Goal: Ask a question

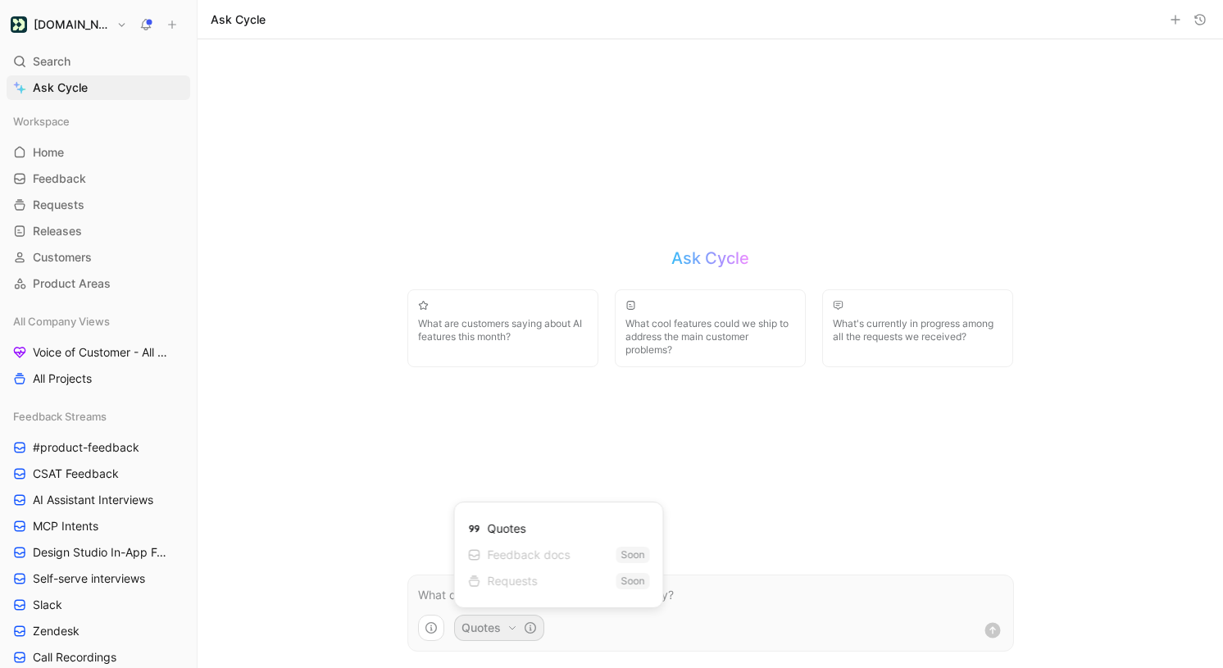
click at [530, 523] on div "Quotes" at bounding box center [559, 529] width 182 height 26
click at [434, 619] on html "[DOMAIN_NAME] Search ⌘ K Ask Cycle Workspace Home G then H Feedback G then F Re…" at bounding box center [611, 334] width 1223 height 668
click at [434, 630] on icon "button" at bounding box center [431, 627] width 13 height 13
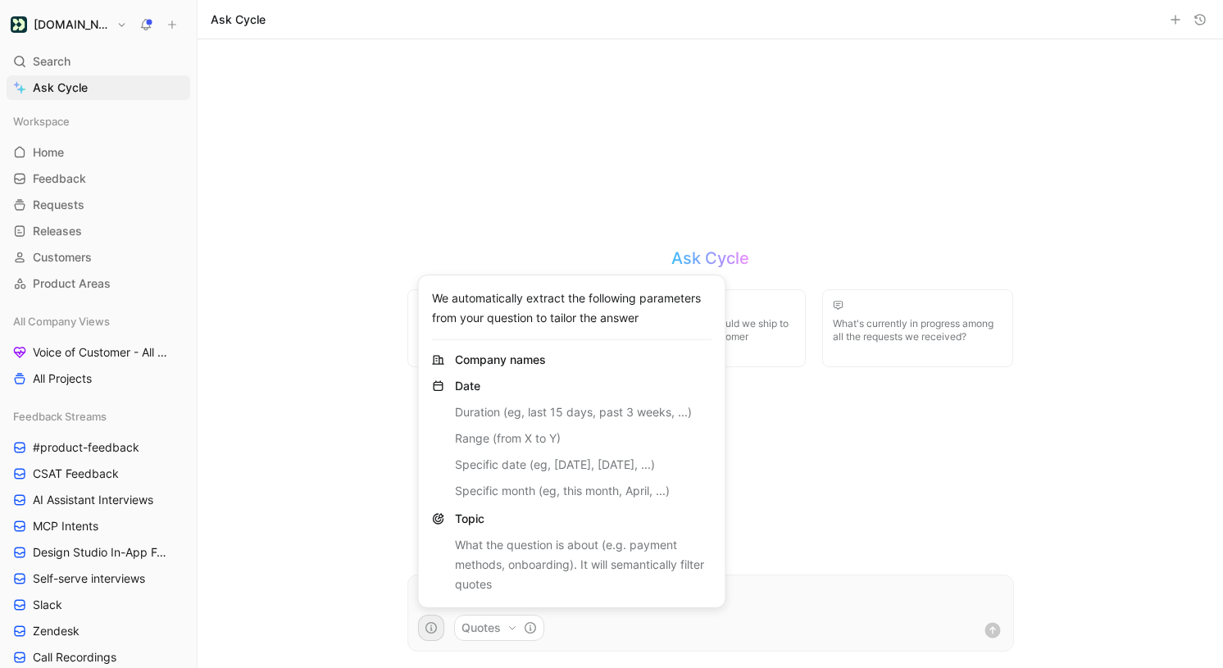
click at [477, 610] on html "[DOMAIN_NAME] Search ⌘ K Ask Cycle Workspace Home G then H Feedback G then F Re…" at bounding box center [611, 334] width 1223 height 668
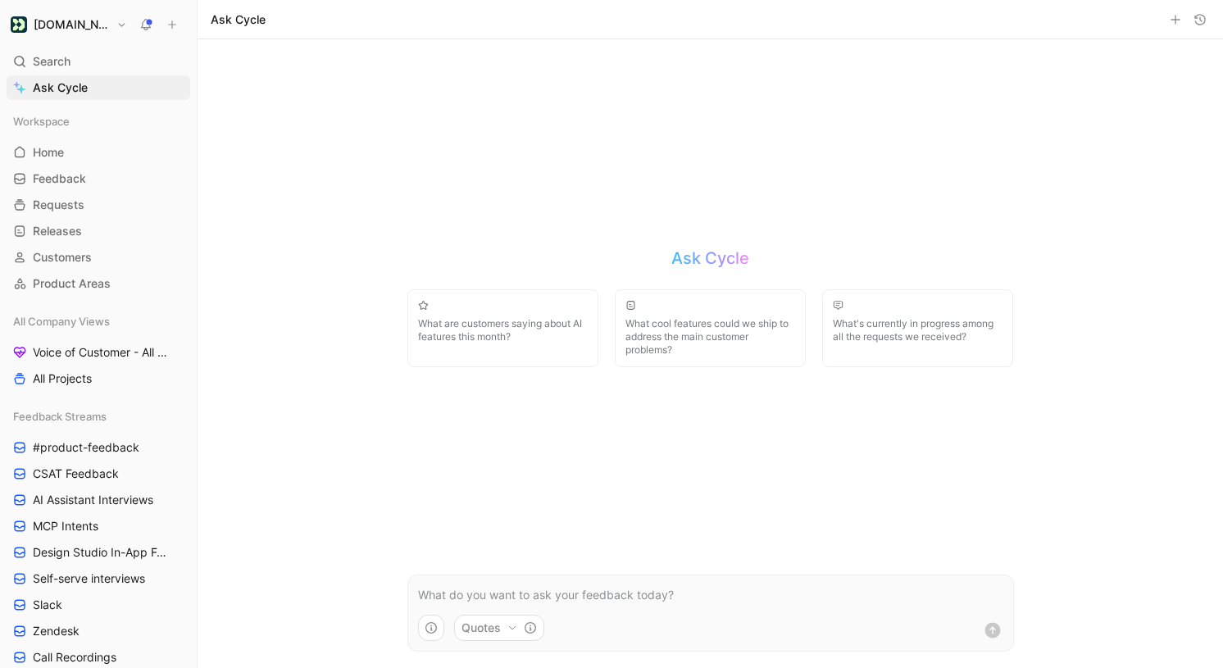
click at [509, 596] on p at bounding box center [710, 595] width 585 height 20
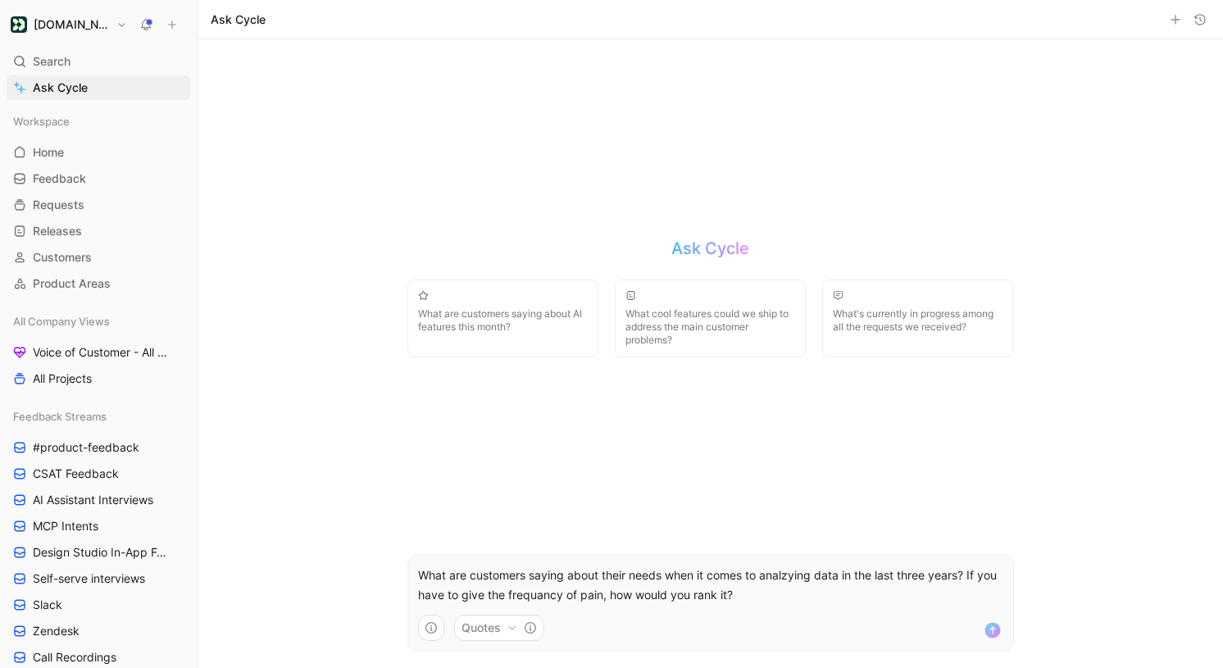
click at [509, 596] on p "What are customers saying about their needs when it comes to analzying data in …" at bounding box center [710, 585] width 585 height 39
copy p "What are customers saying about their needs when it comes to analzying data in …"
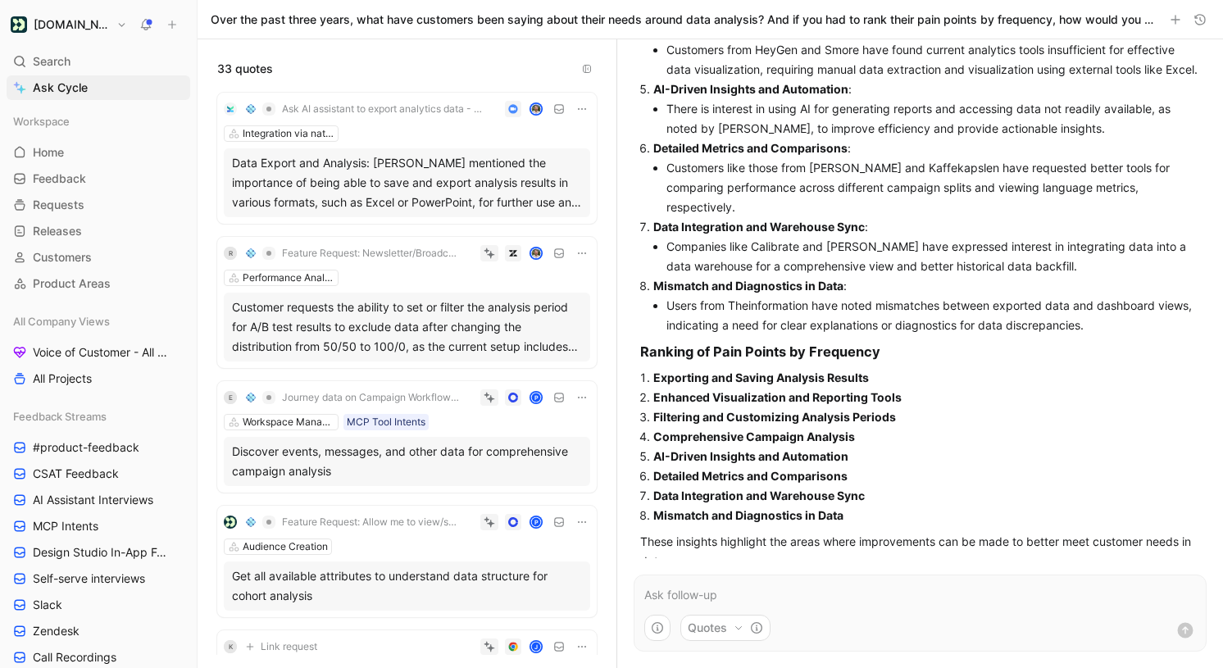
scroll to position [406, 0]
